Goal: Transaction & Acquisition: Book appointment/travel/reservation

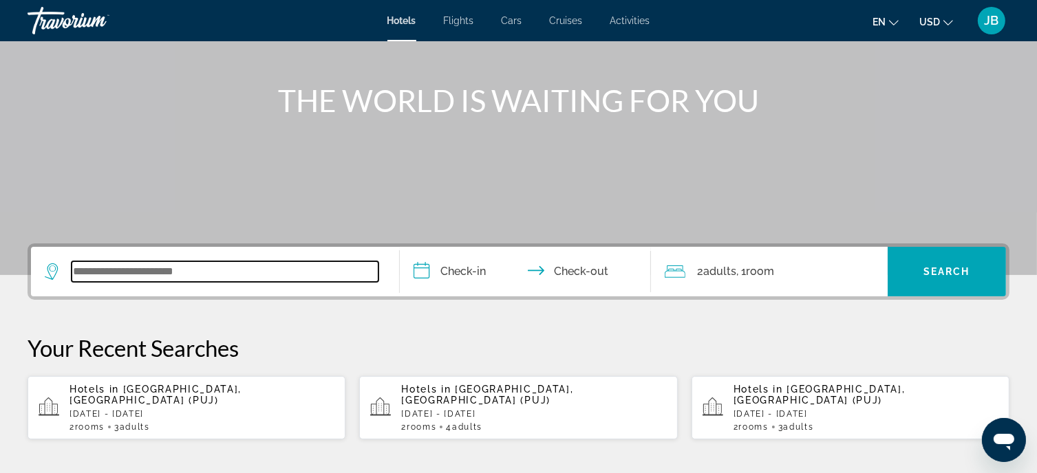
click at [172, 277] on input "Search widget" at bounding box center [225, 271] width 307 height 21
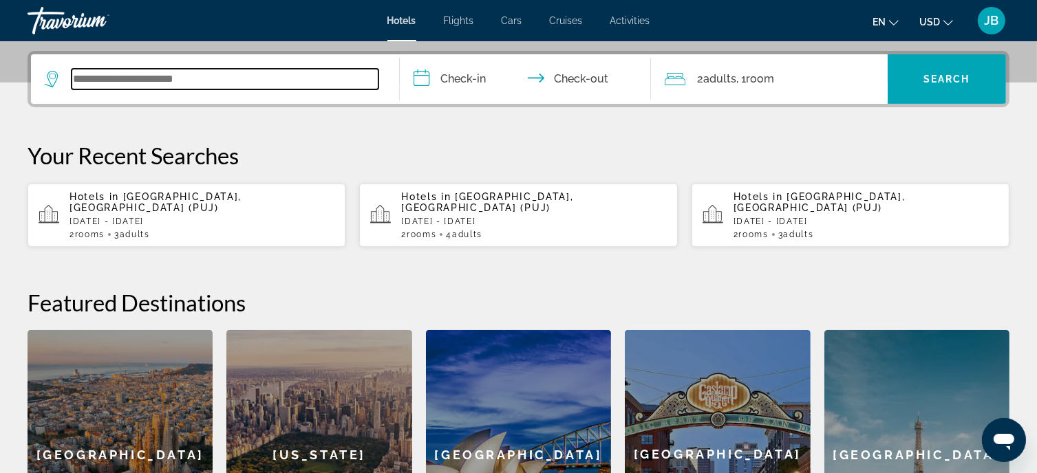
scroll to position [336, 0]
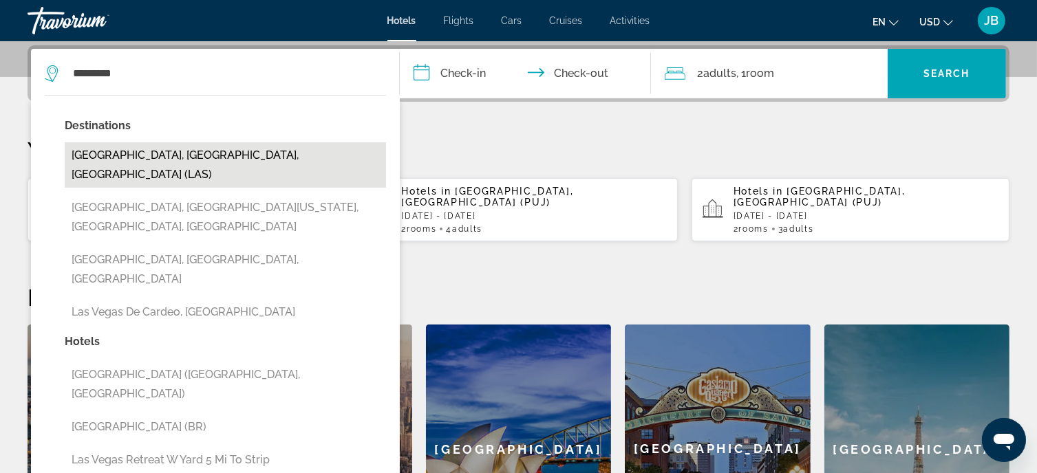
click at [240, 153] on button "[GEOGRAPHIC_DATA], [GEOGRAPHIC_DATA], [GEOGRAPHIC_DATA] (LAS)" at bounding box center [225, 164] width 321 height 45
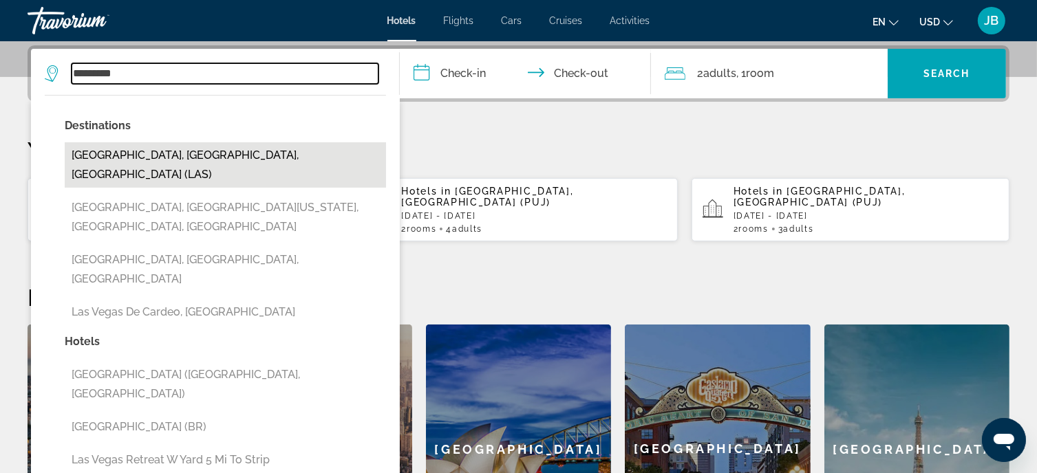
type input "**********"
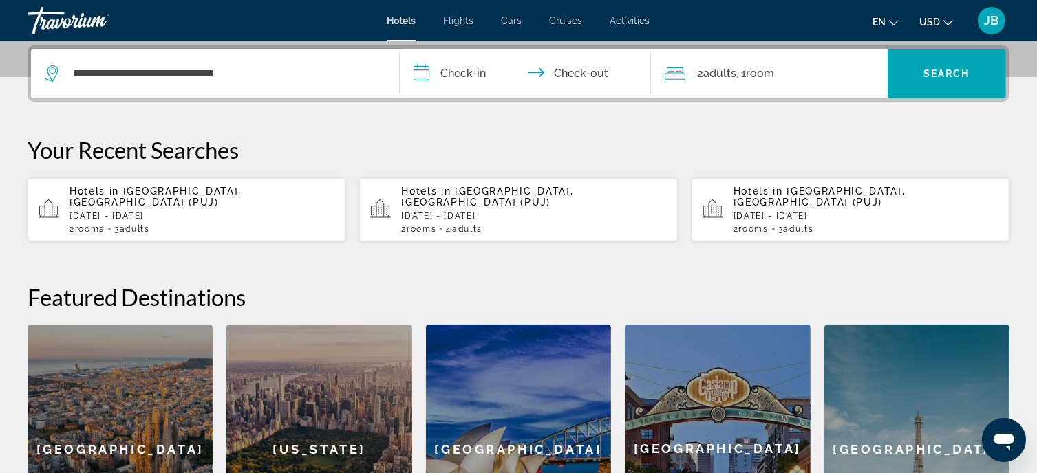
click at [463, 82] on input "**********" at bounding box center [528, 76] width 256 height 54
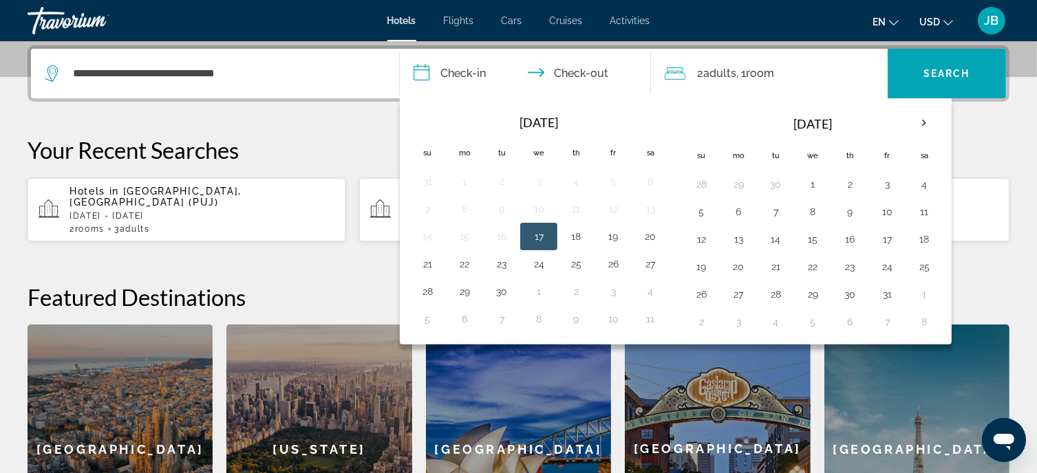
click at [546, 234] on button "17" at bounding box center [539, 236] width 22 height 19
click at [651, 237] on button "20" at bounding box center [650, 236] width 22 height 19
type input "**********"
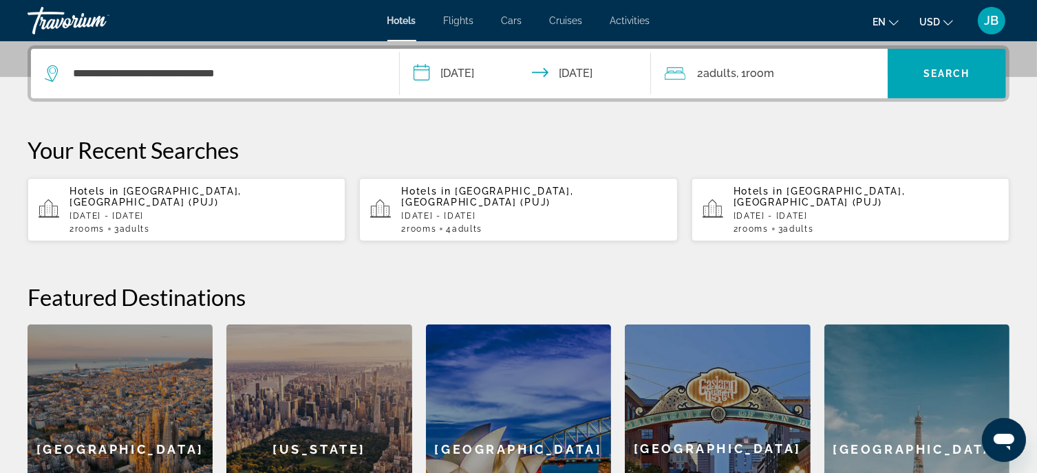
click at [760, 75] on span "Room" at bounding box center [761, 73] width 28 height 13
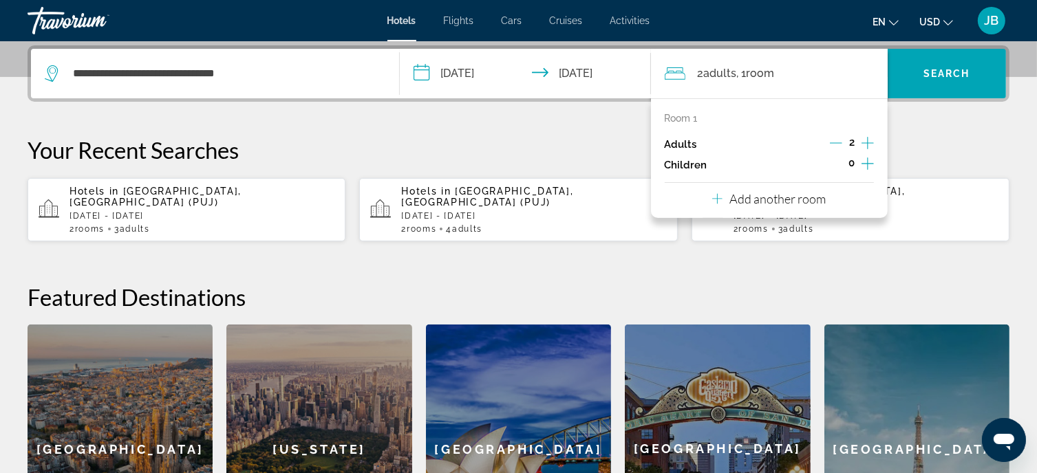
click at [776, 200] on p "Add another room" at bounding box center [777, 198] width 96 height 15
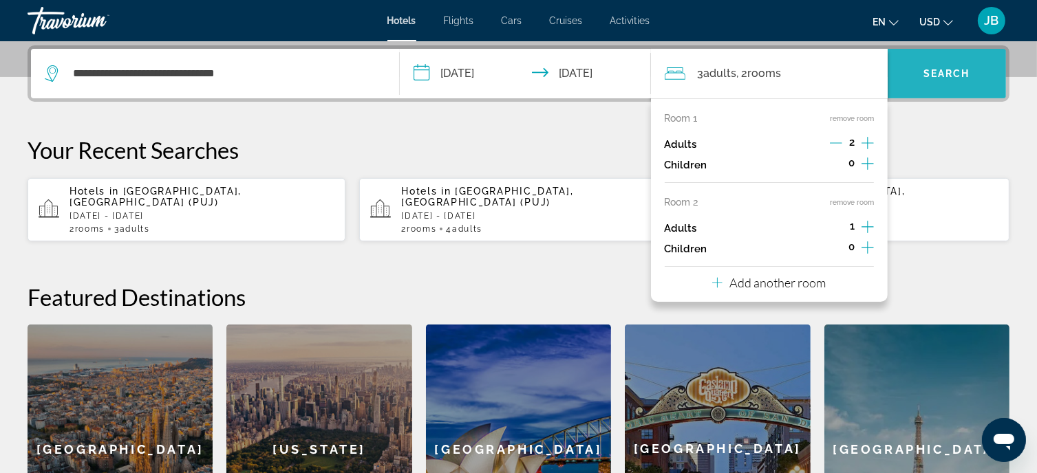
click at [937, 61] on span "Search widget" at bounding box center [947, 73] width 118 height 33
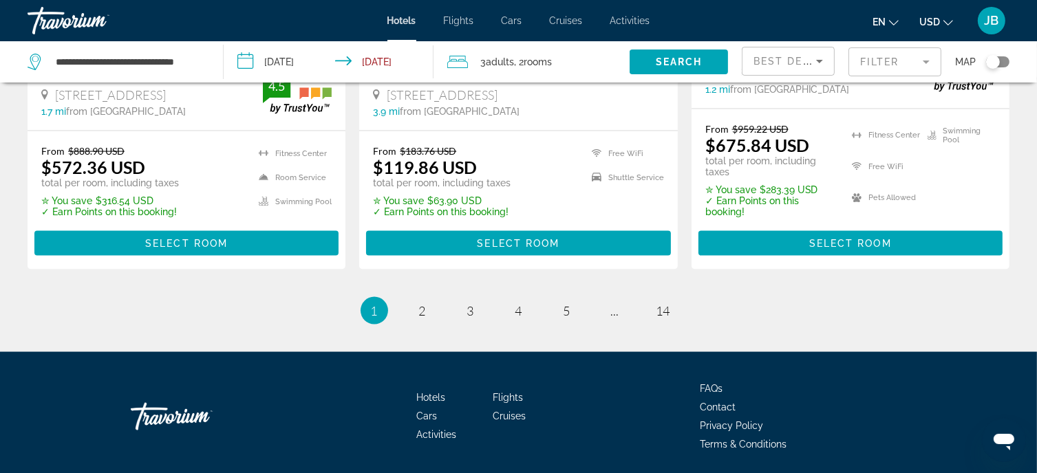
scroll to position [1996, 0]
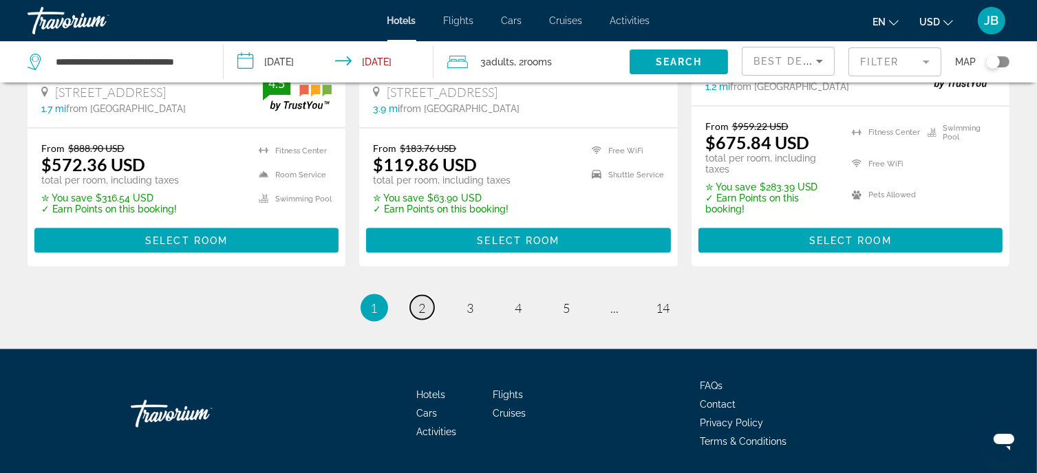
click at [424, 301] on span "2" at bounding box center [422, 308] width 7 height 15
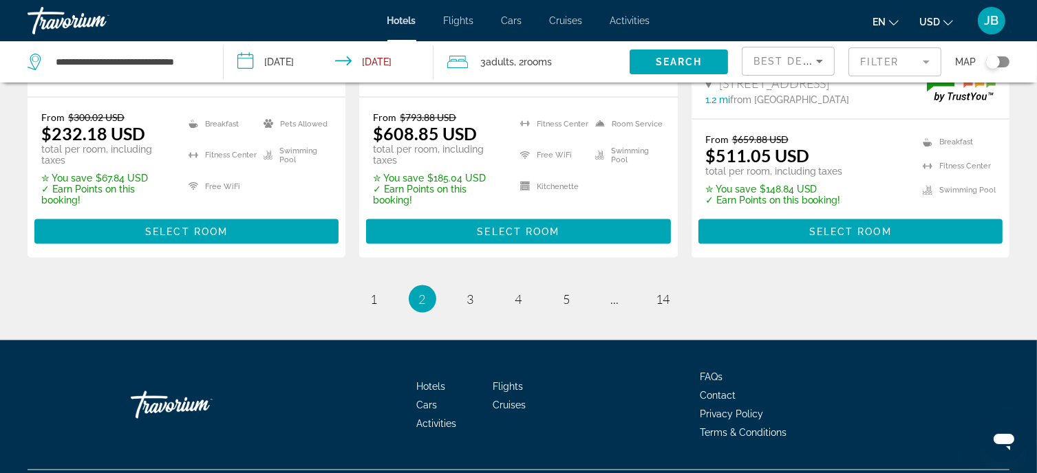
scroll to position [1996, 0]
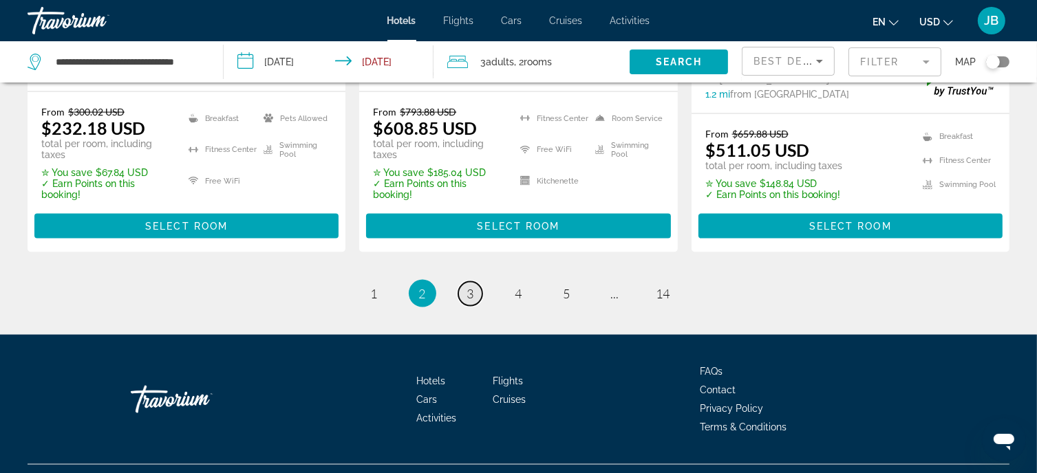
click at [470, 286] on span "3" at bounding box center [470, 293] width 7 height 15
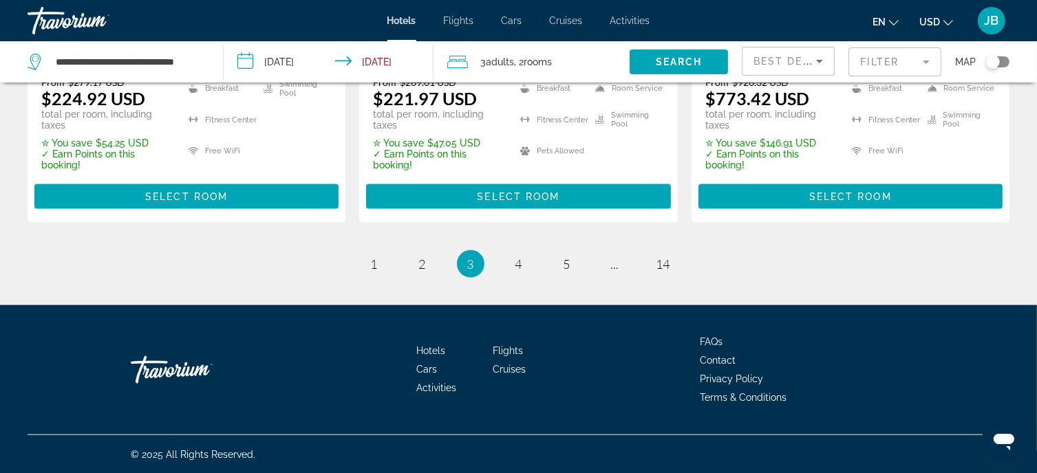
scroll to position [1998, 0]
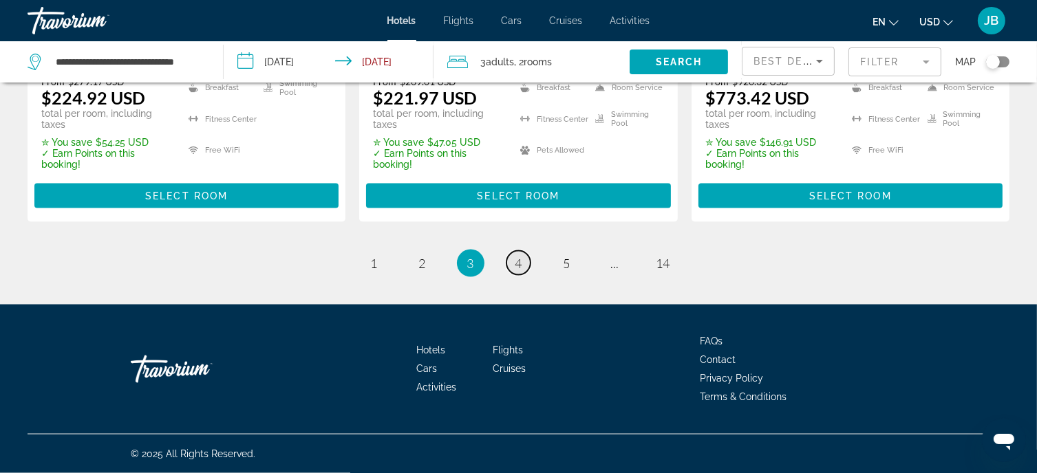
click at [517, 264] on span "4" at bounding box center [518, 263] width 7 height 15
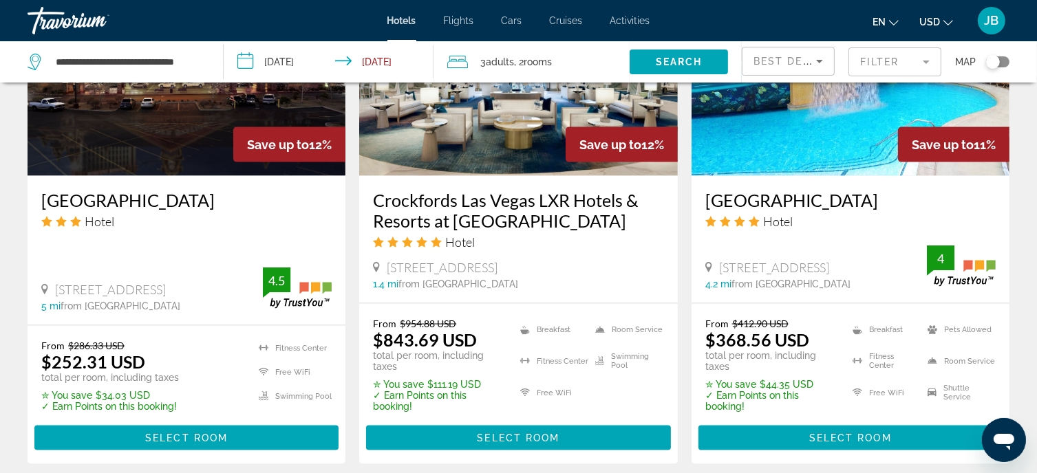
scroll to position [2061, 0]
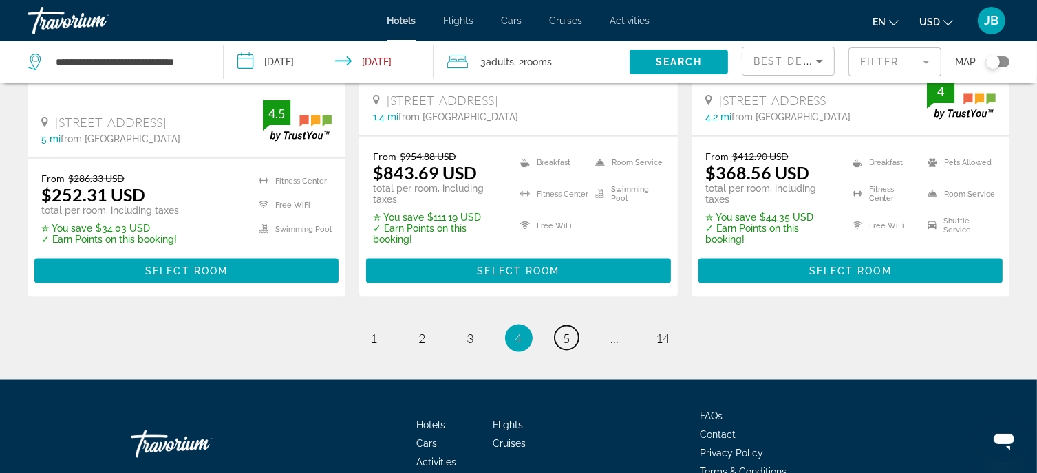
click at [570, 331] on span "5" at bounding box center [567, 338] width 7 height 15
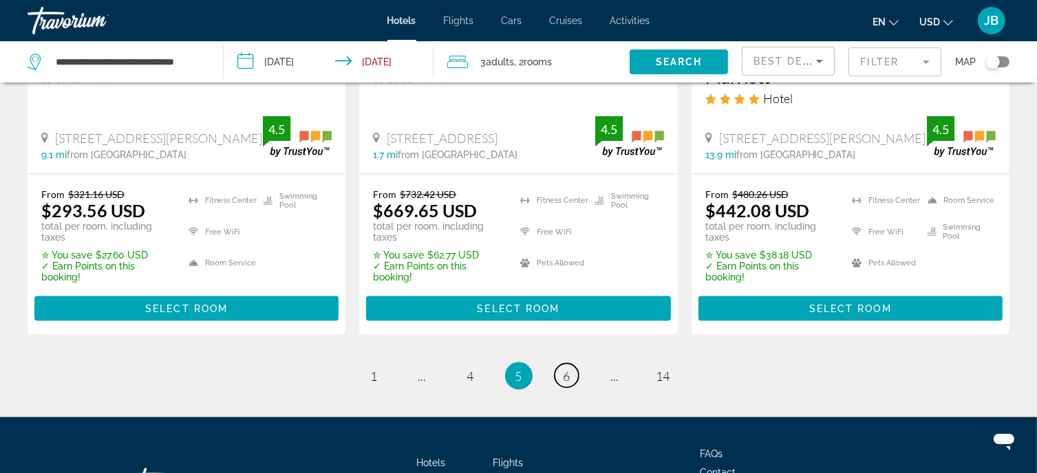
scroll to position [1996, 0]
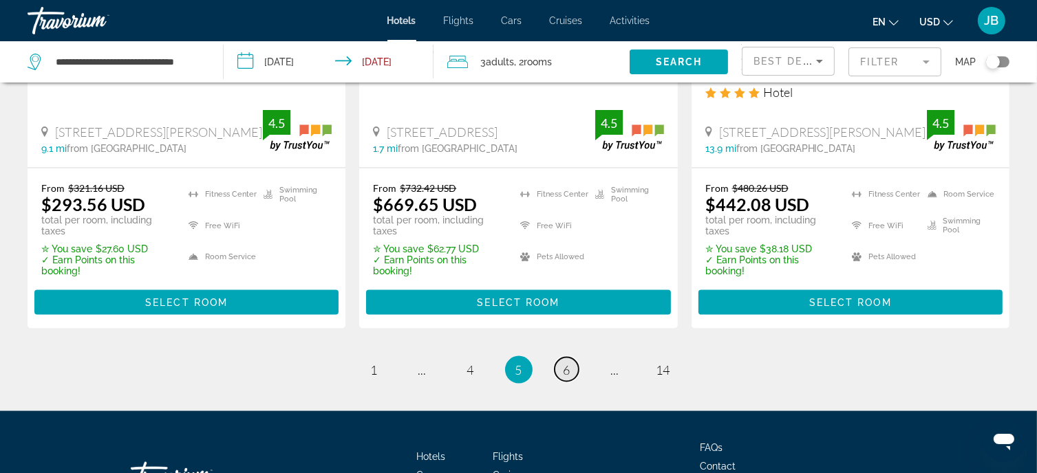
click at [568, 363] on span "6" at bounding box center [567, 370] width 7 height 15
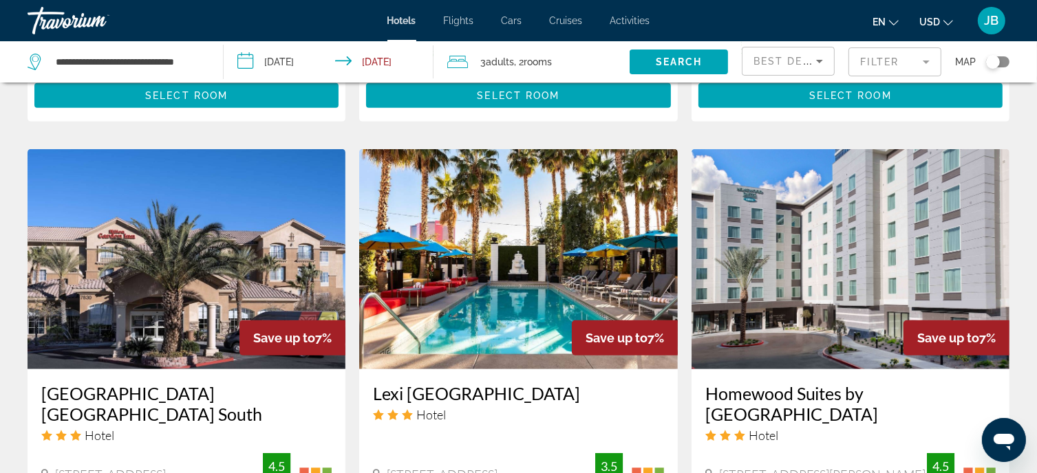
scroll to position [1101, 0]
